Goal: Task Accomplishment & Management: Manage account settings

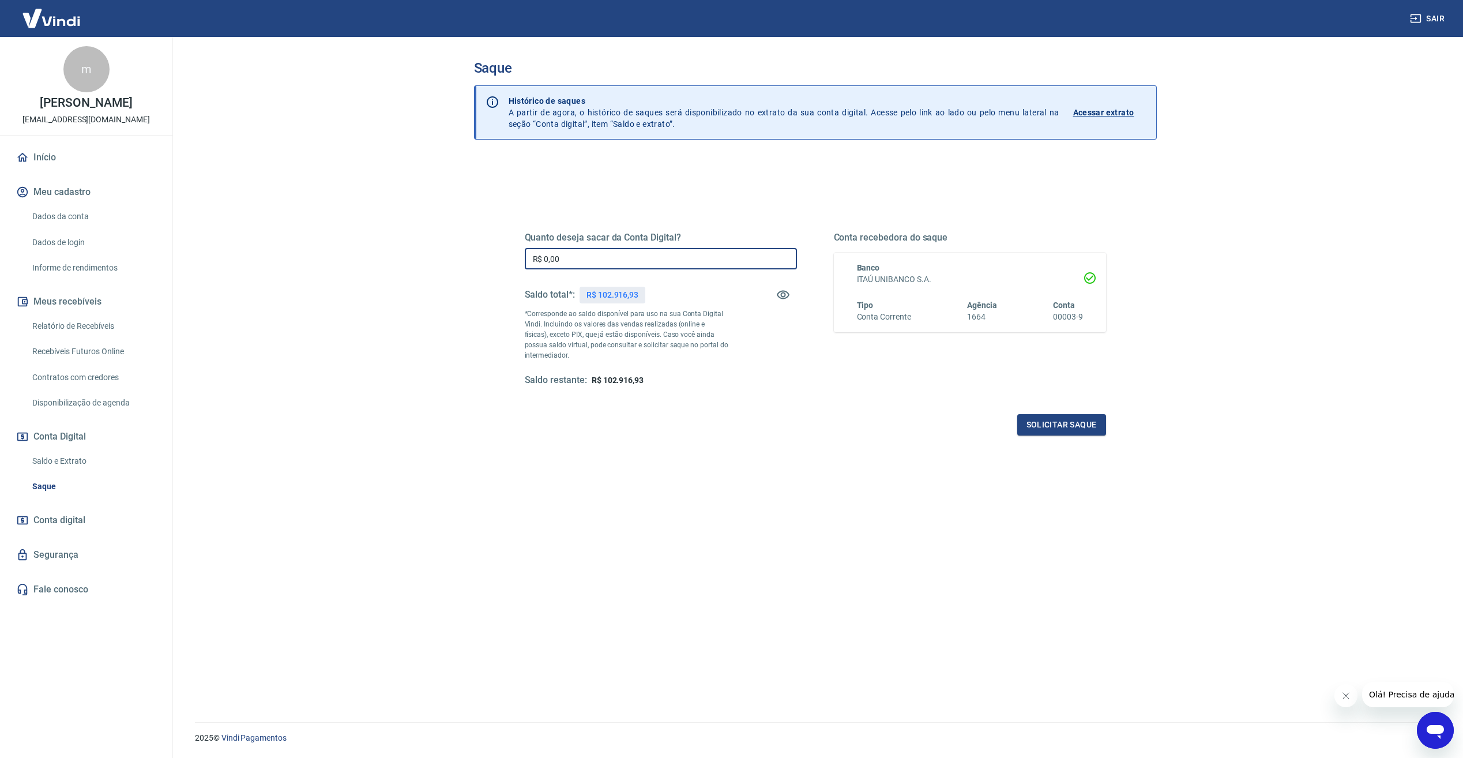
click at [634, 255] on input "R$ 0,00" at bounding box center [661, 258] width 272 height 21
type input "R$ 101.916,93"
click at [1075, 430] on button "Solicitar saque" at bounding box center [1061, 424] width 89 height 21
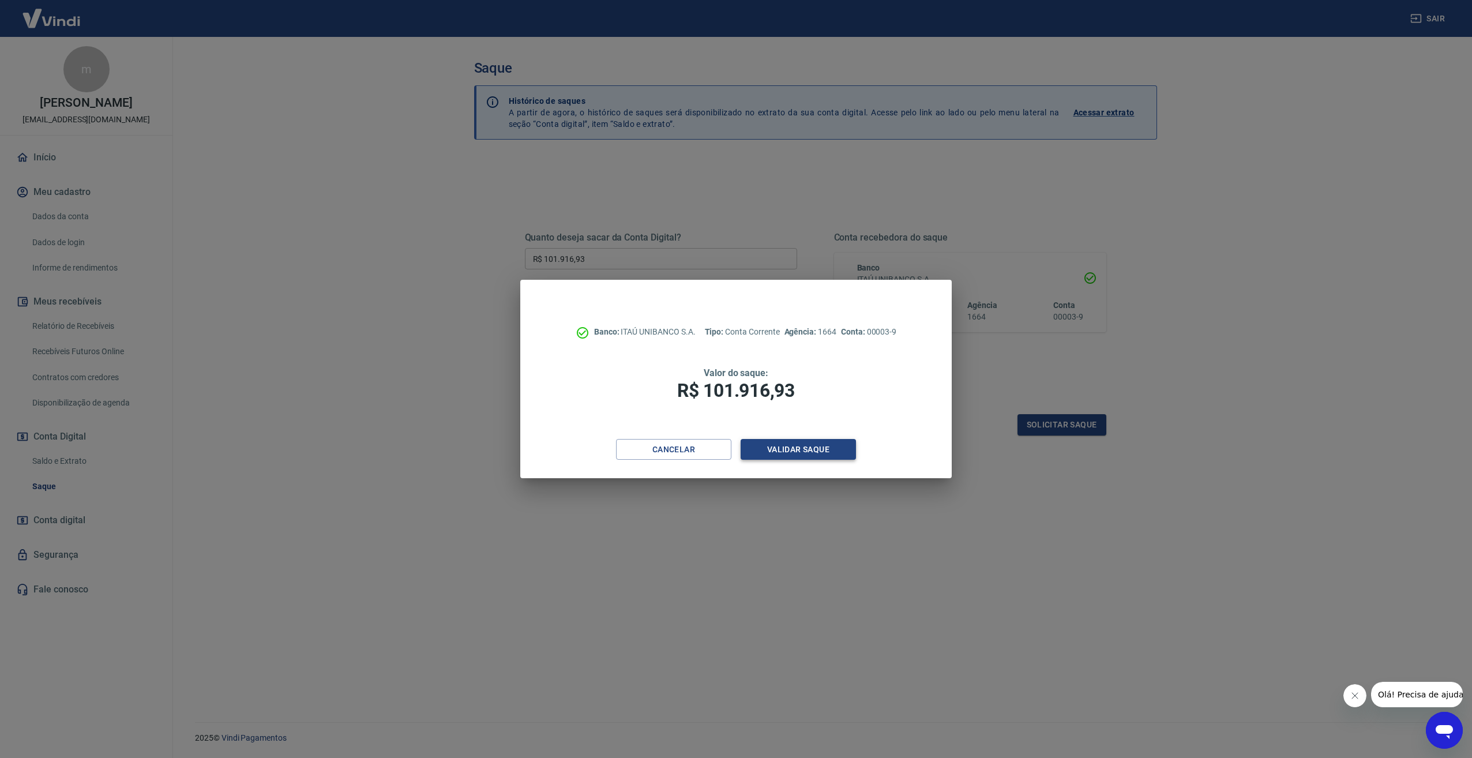
click at [823, 453] on button "Validar saque" at bounding box center [797, 449] width 115 height 21
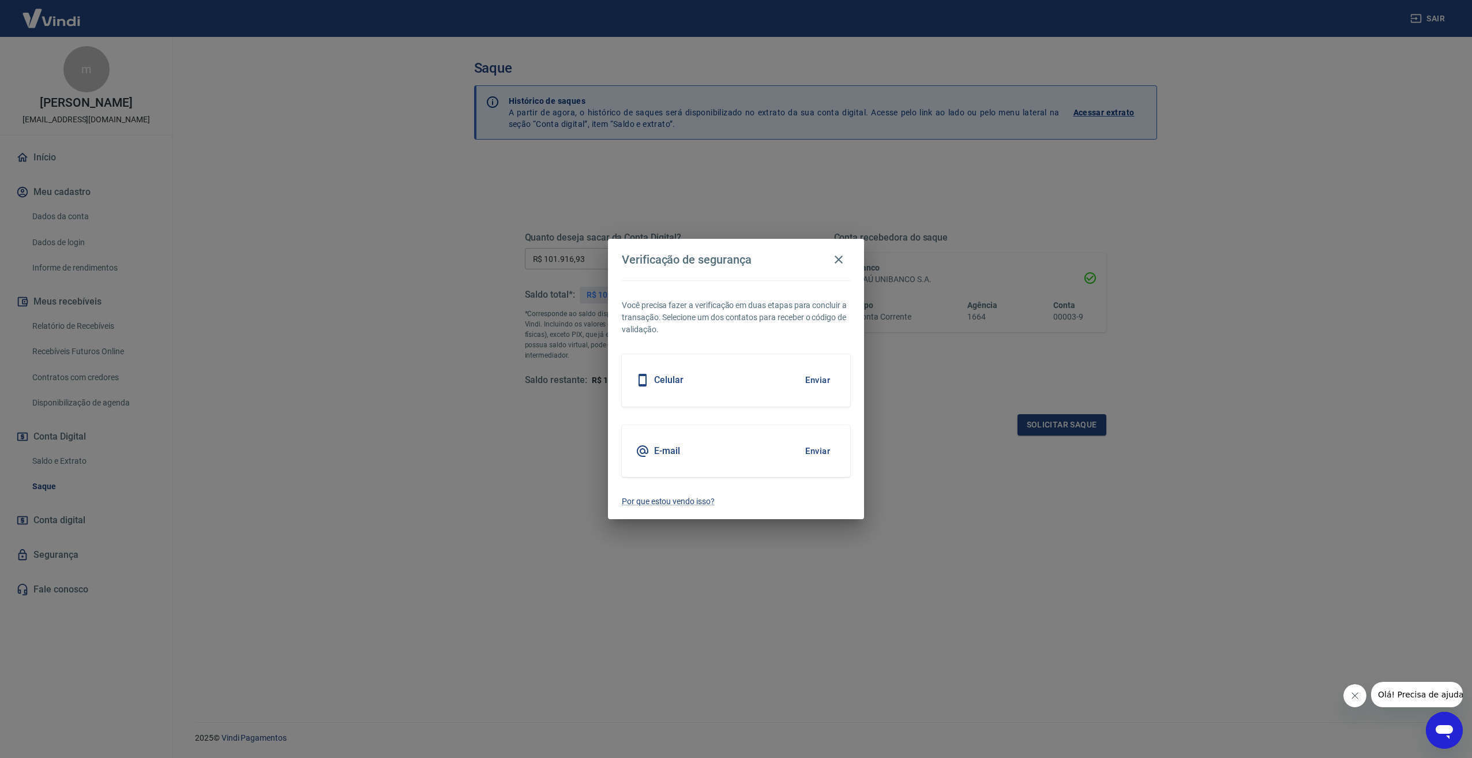
click at [823, 453] on button "Enviar" at bounding box center [817, 451] width 37 height 24
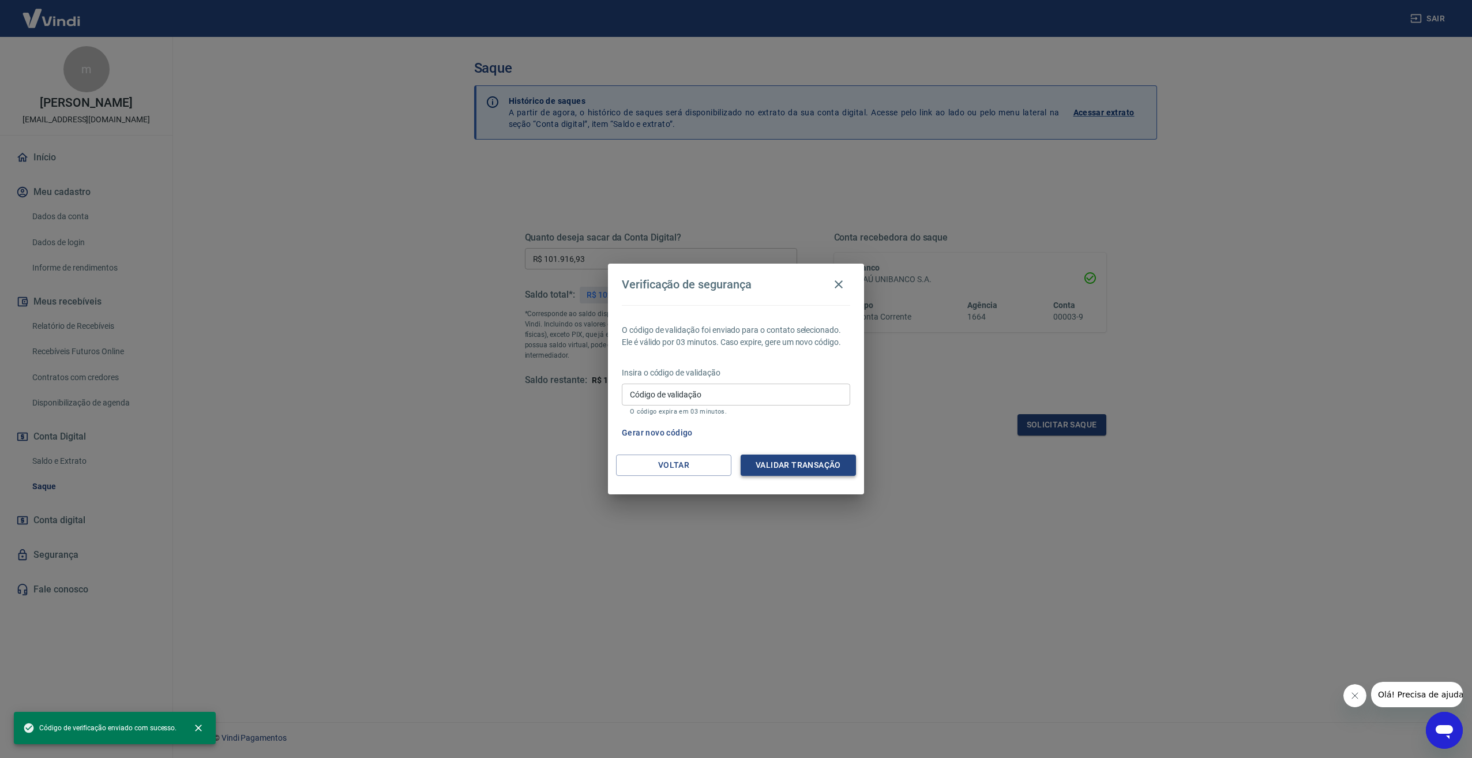
click at [825, 465] on button "Validar transação" at bounding box center [797, 464] width 115 height 21
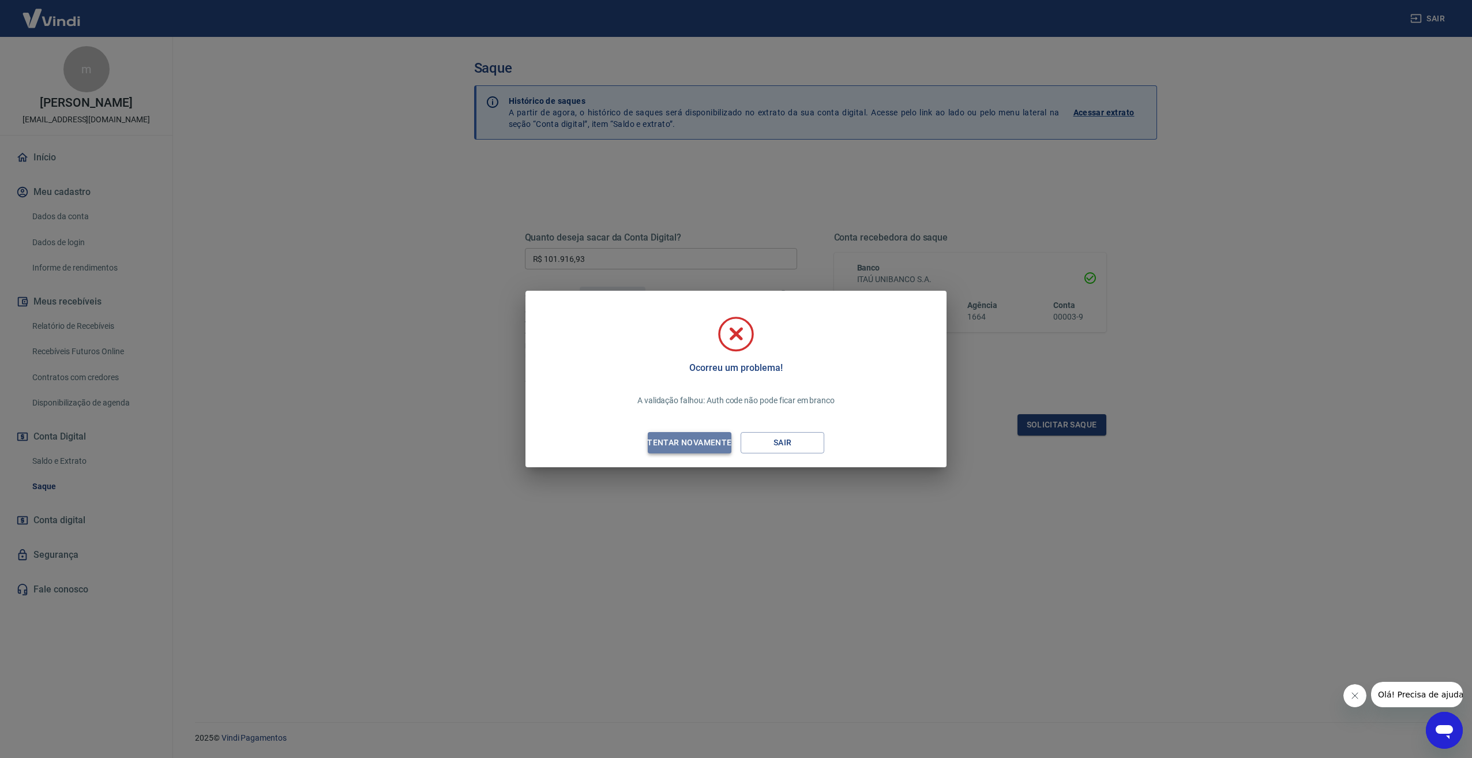
click at [721, 446] on div "Tentar novamente" at bounding box center [689, 442] width 112 height 14
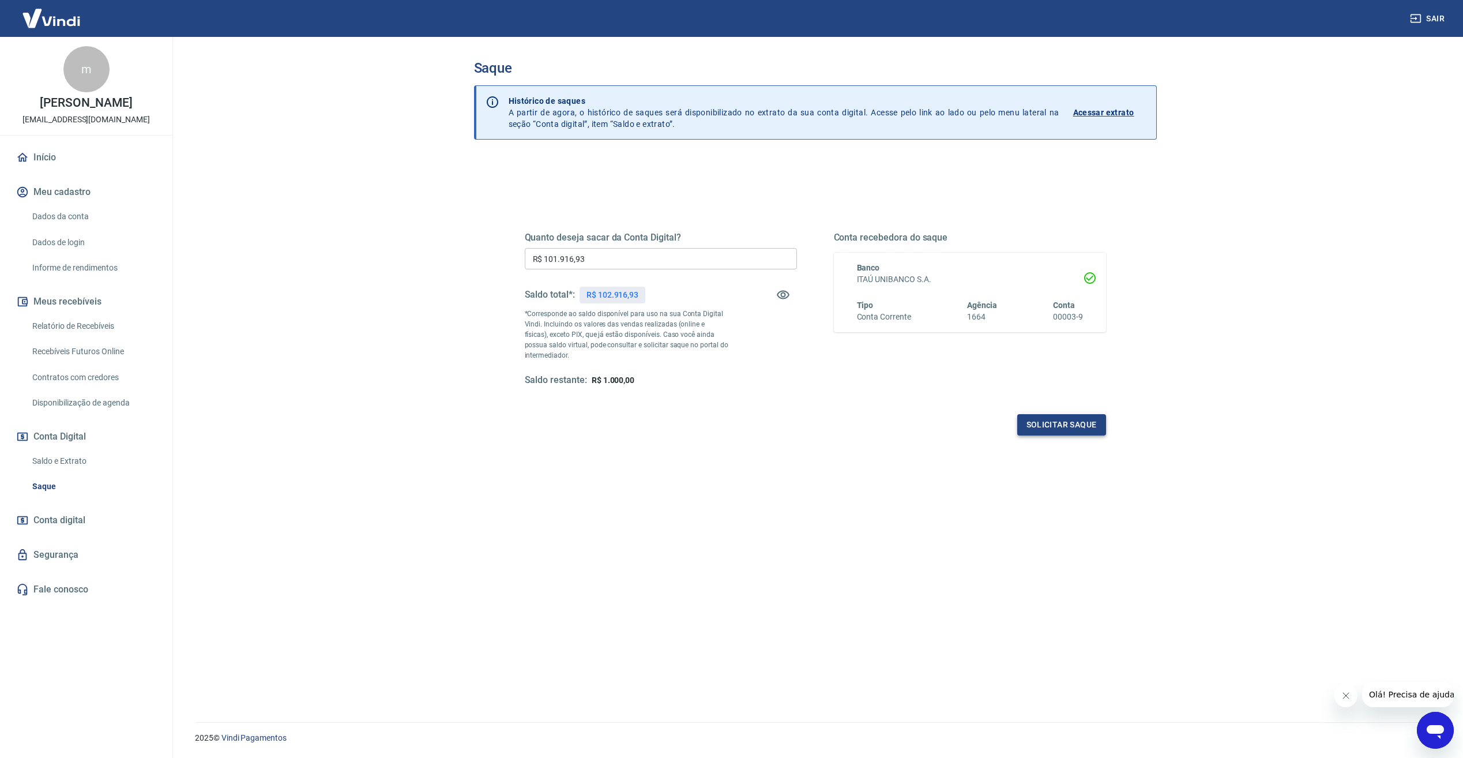
click at [1073, 425] on button "Solicitar saque" at bounding box center [1061, 424] width 89 height 21
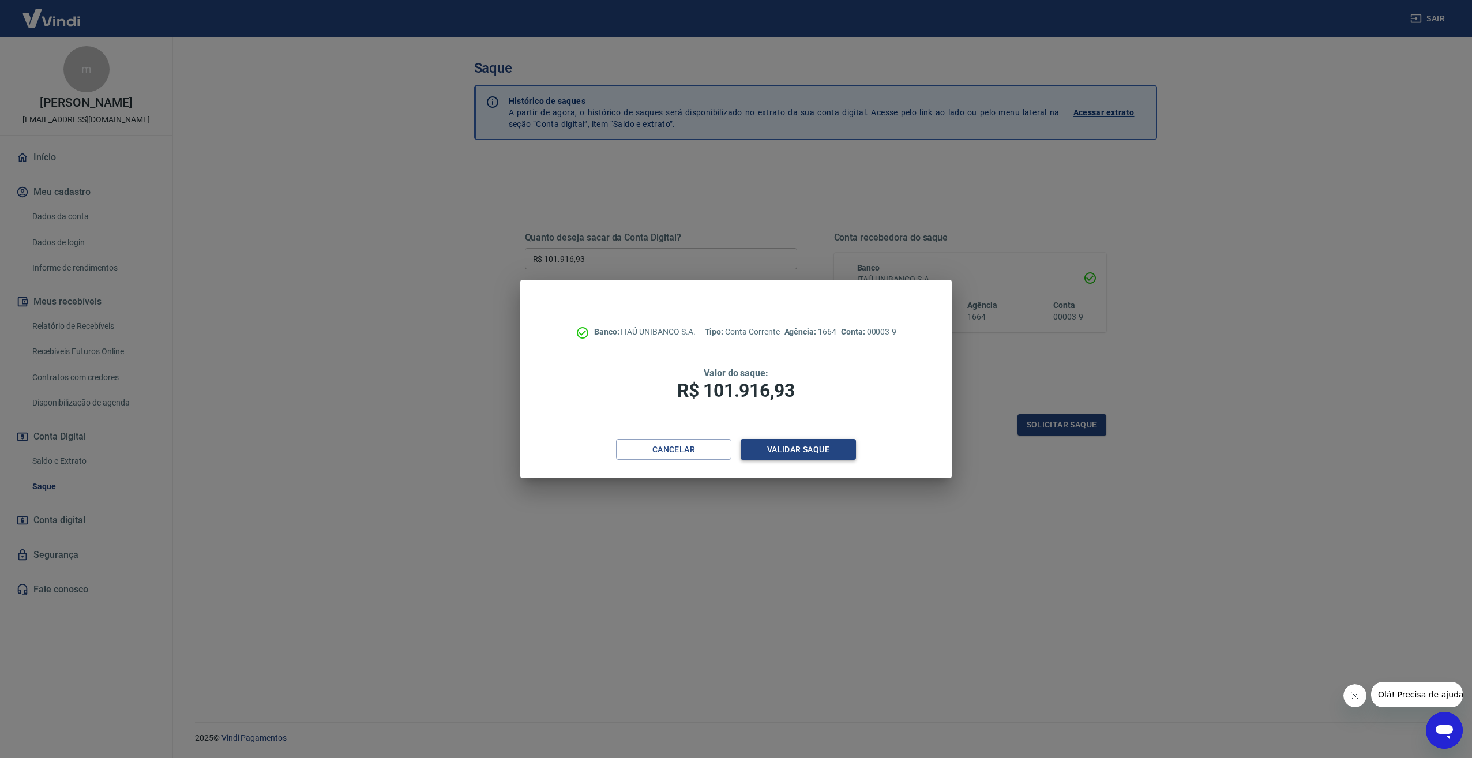
click at [793, 446] on button "Validar saque" at bounding box center [797, 449] width 115 height 21
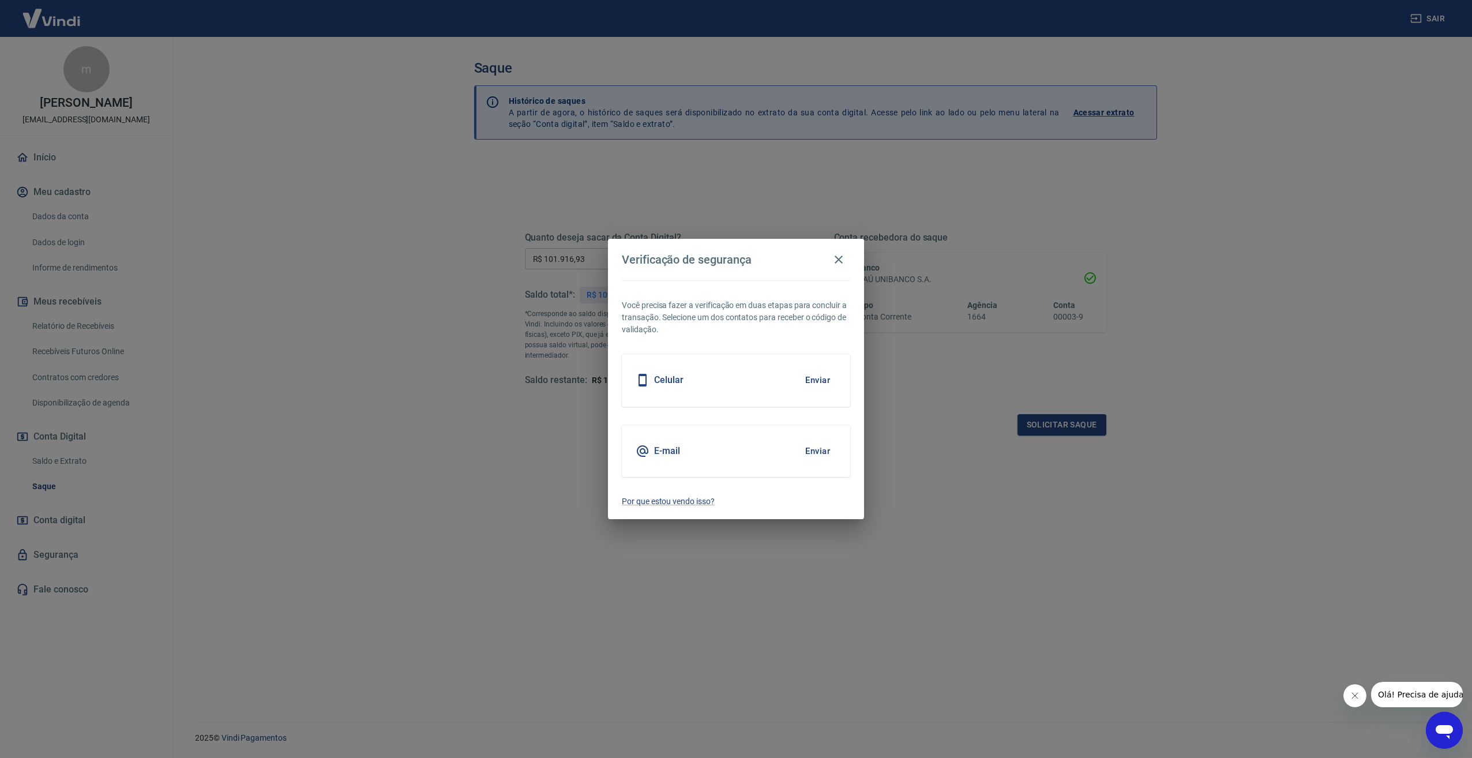
click at [819, 451] on button "Enviar" at bounding box center [817, 451] width 37 height 24
click at [239, 731] on button "close" at bounding box center [235, 727] width 25 height 25
click at [819, 441] on button "Enviar" at bounding box center [817, 451] width 37 height 24
click at [232, 728] on icon "close" at bounding box center [235, 727] width 7 height 7
click at [672, 446] on h5 "E-mail" at bounding box center [667, 451] width 26 height 12
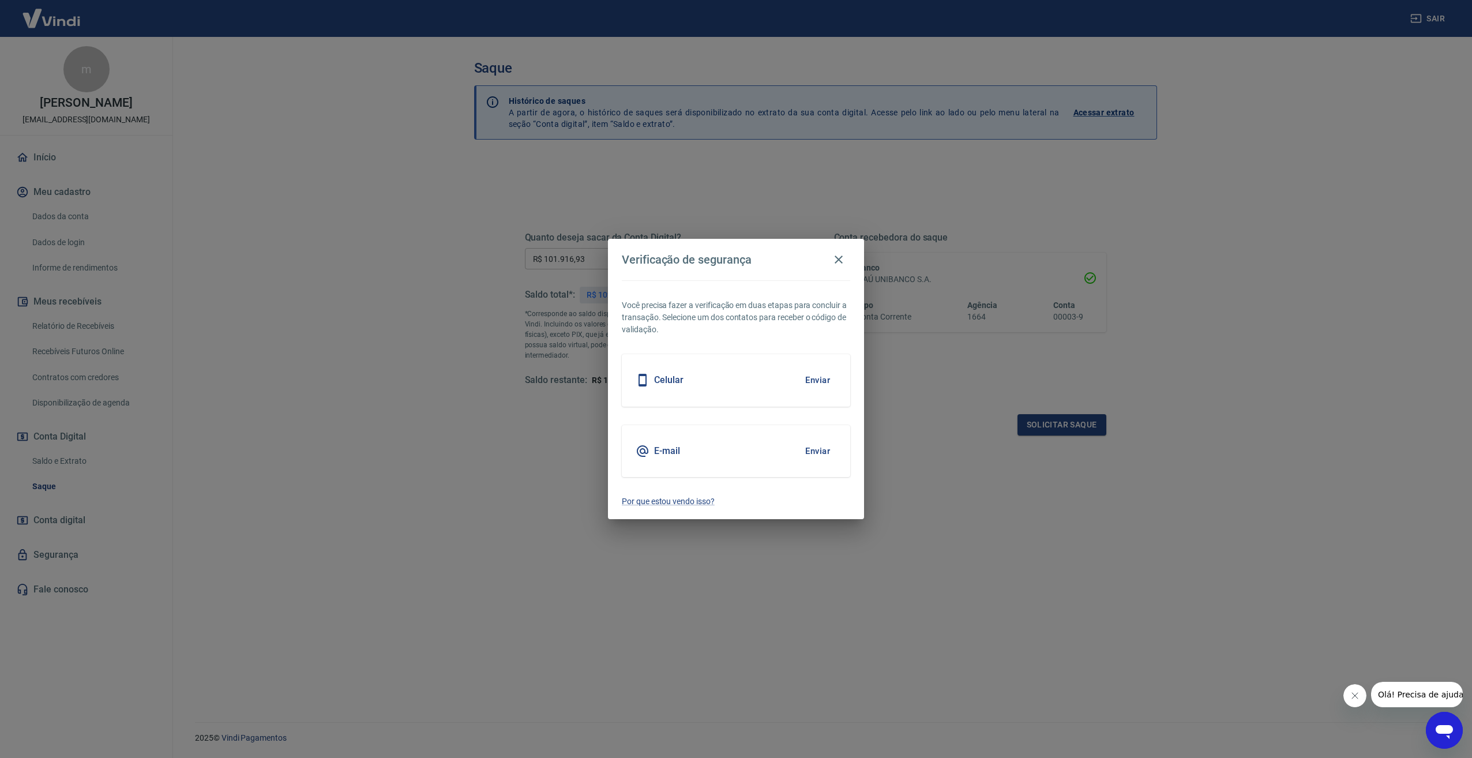
click at [849, 269] on div "Verificação de segurança" at bounding box center [736, 259] width 228 height 23
click at [844, 265] on icon "button" at bounding box center [838, 260] width 14 height 14
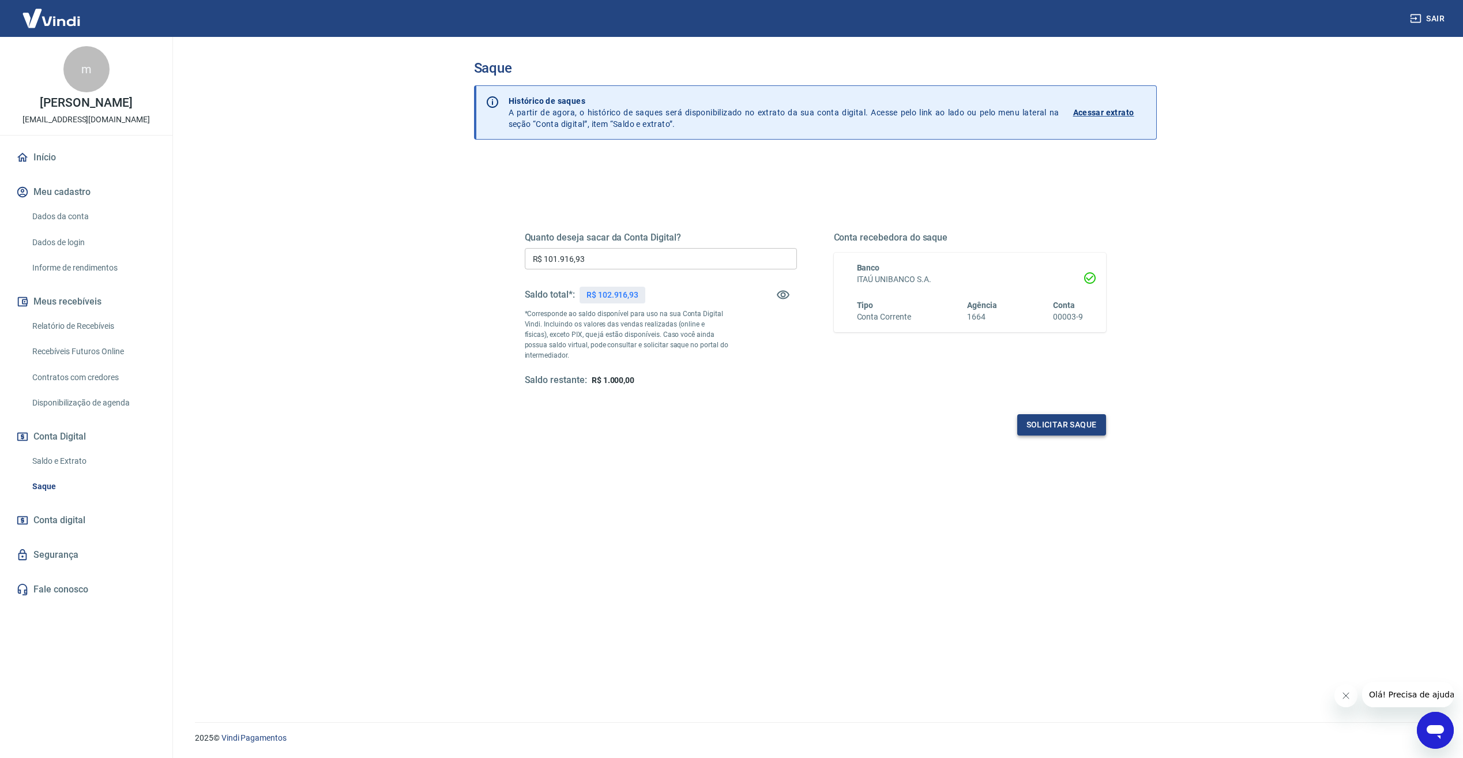
click at [1037, 422] on button "Solicitar saque" at bounding box center [1061, 424] width 89 height 21
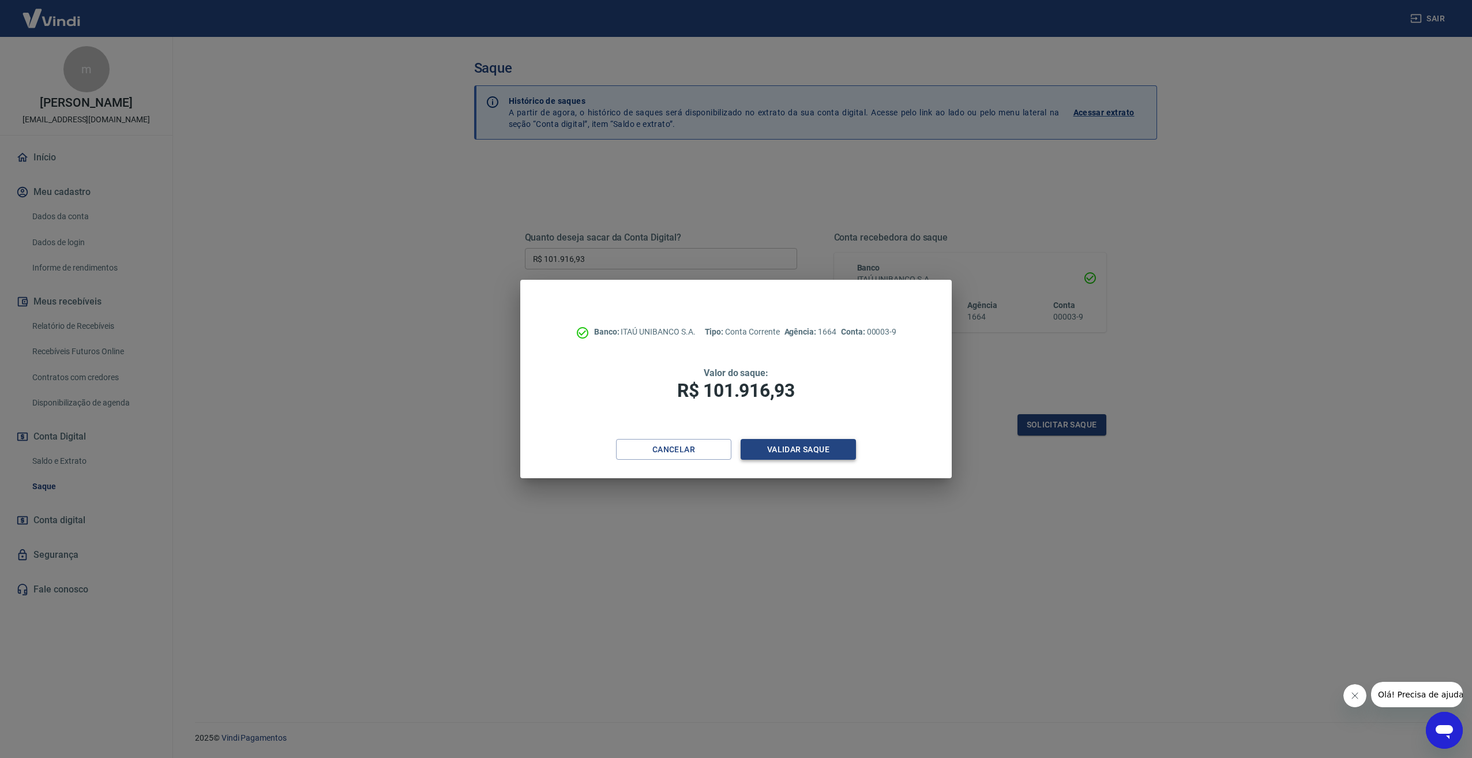
click at [796, 454] on button "Validar saque" at bounding box center [797, 449] width 115 height 21
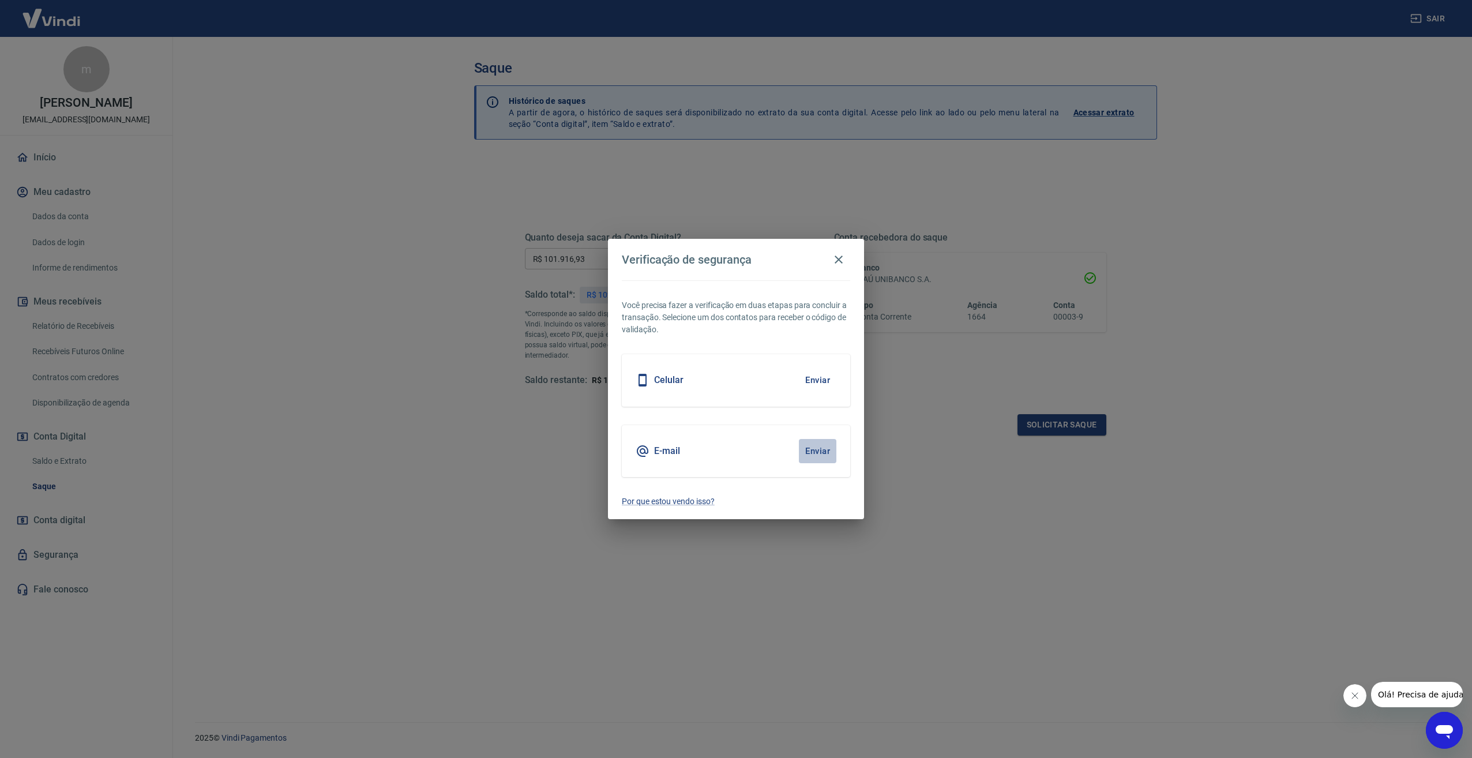
click at [823, 446] on button "Enviar" at bounding box center [817, 451] width 37 height 24
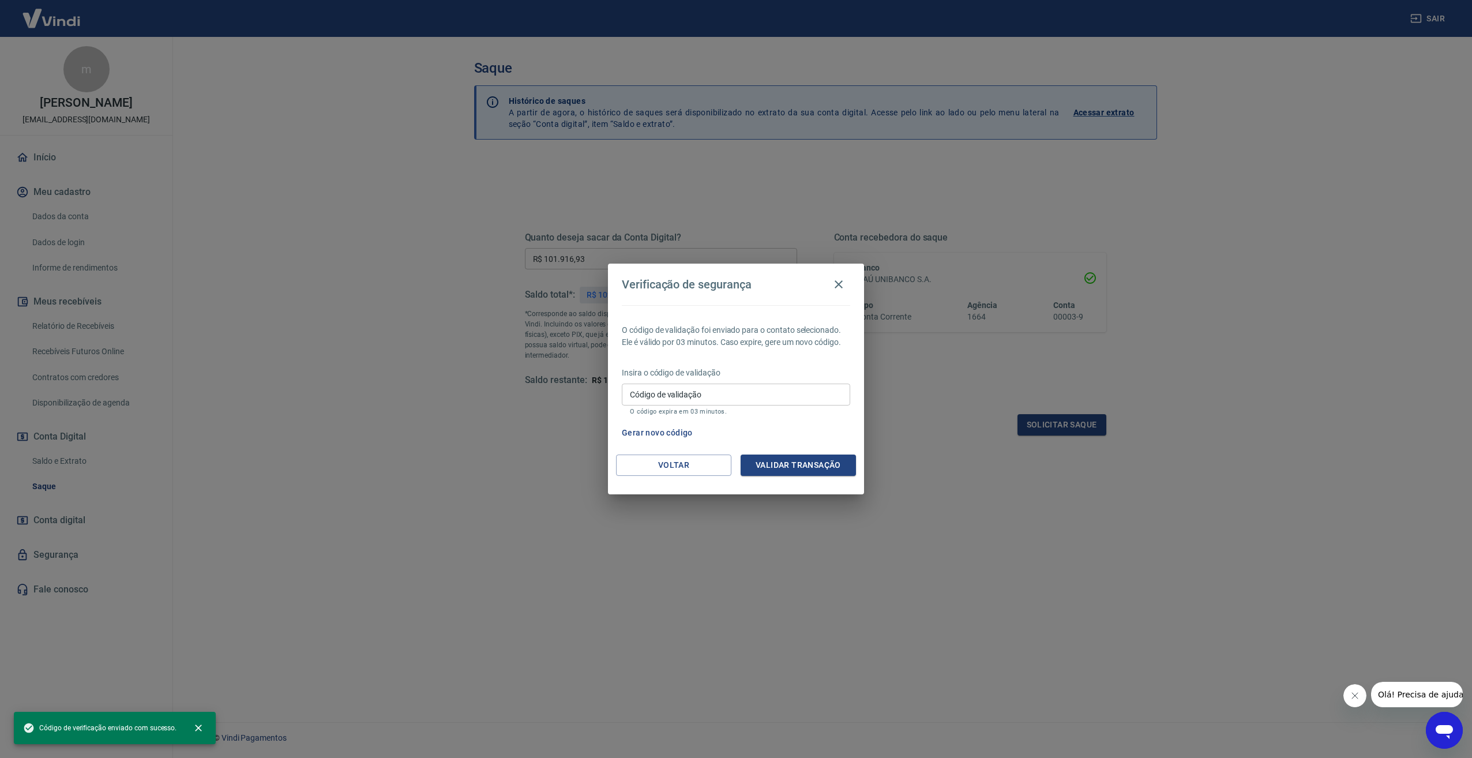
click at [705, 394] on input "Código de validação" at bounding box center [736, 393] width 228 height 21
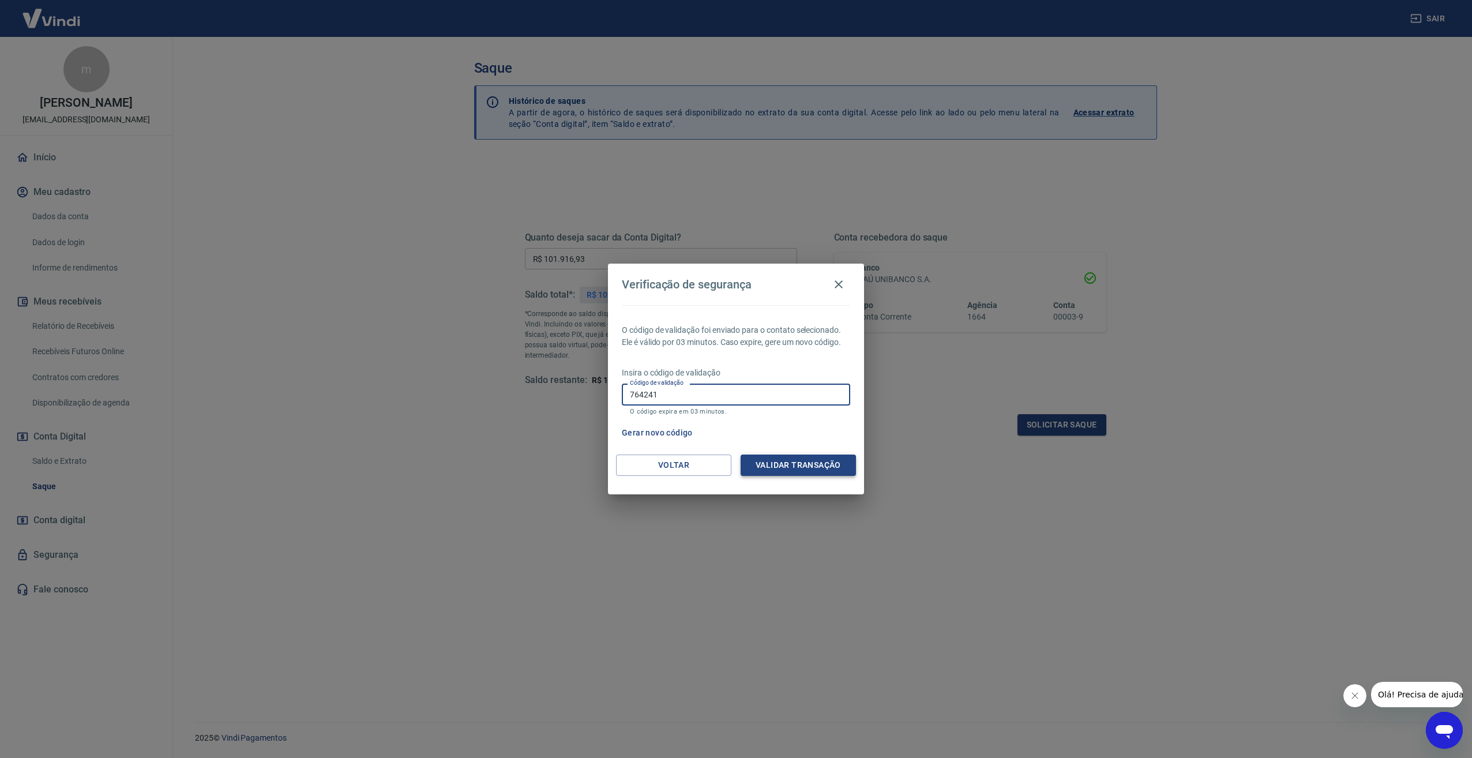
type input "764241"
click at [802, 464] on button "Validar transação" at bounding box center [797, 464] width 115 height 21
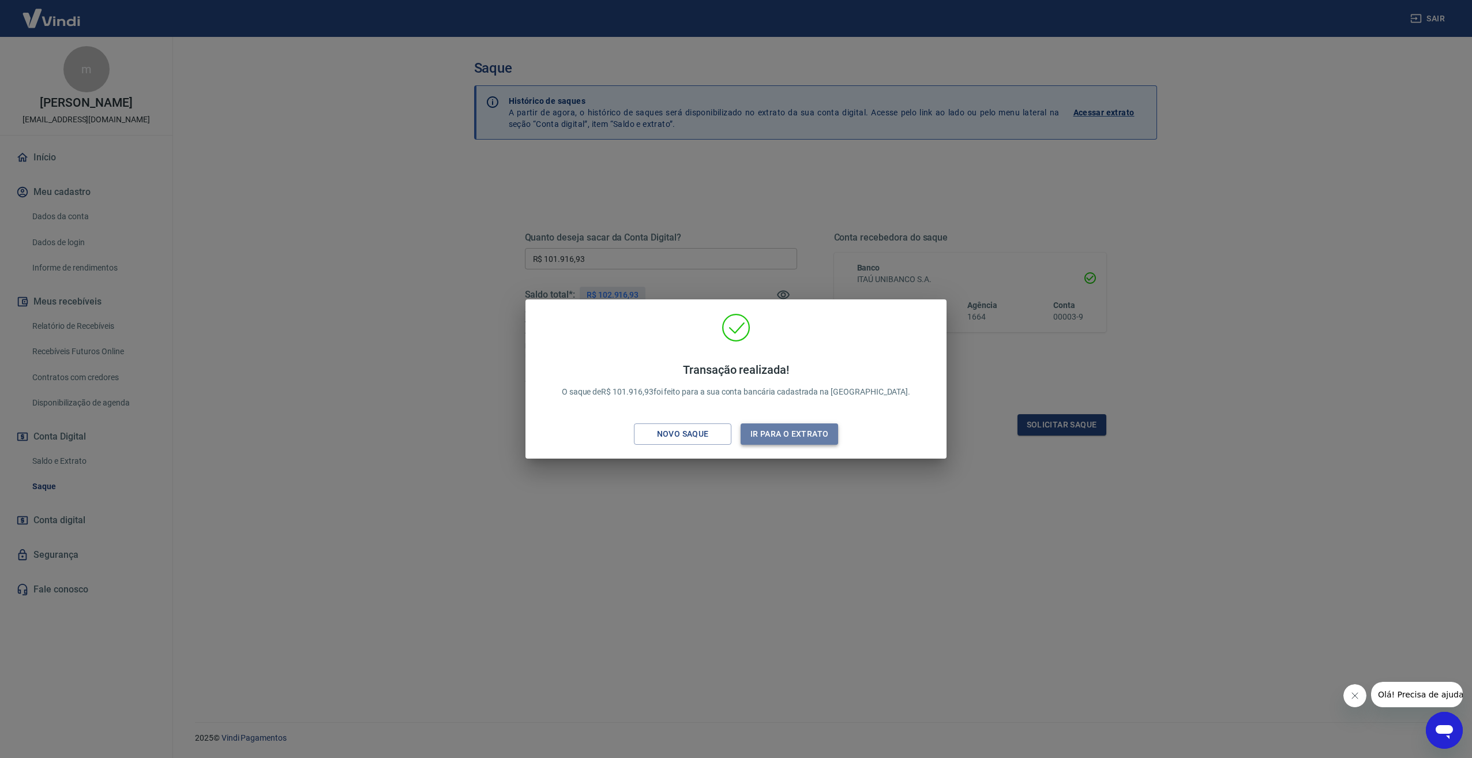
click at [801, 437] on button "Ir para o extrato" at bounding box center [788, 433] width 97 height 21
